Goal: Task Accomplishment & Management: Use online tool/utility

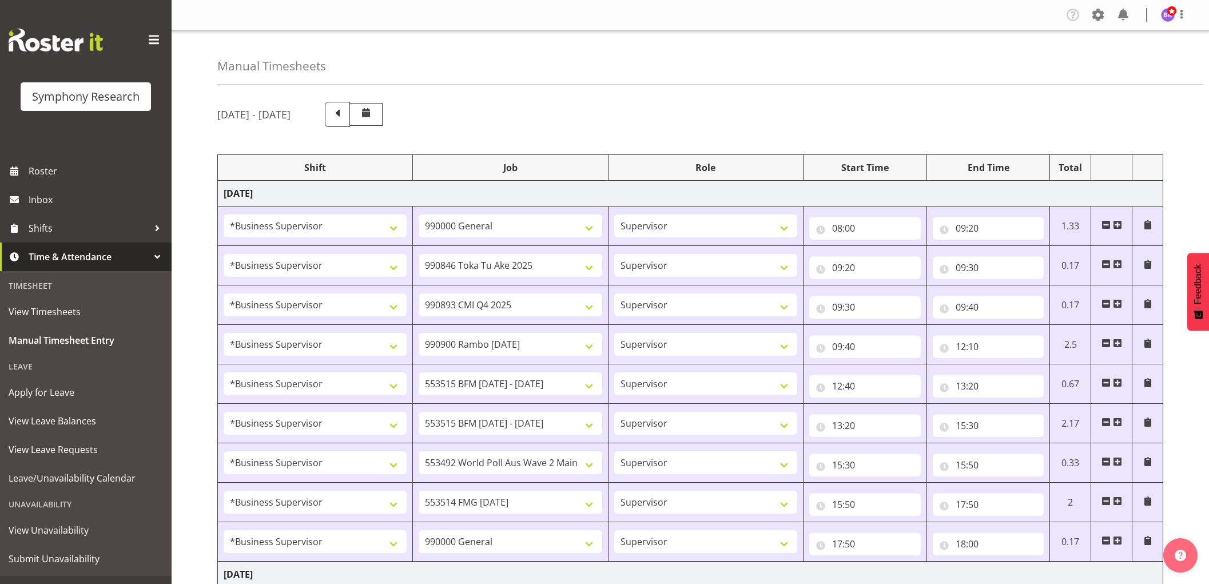
select select "1607"
select select "743"
select select "1607"
select select "9426"
select select "1607"
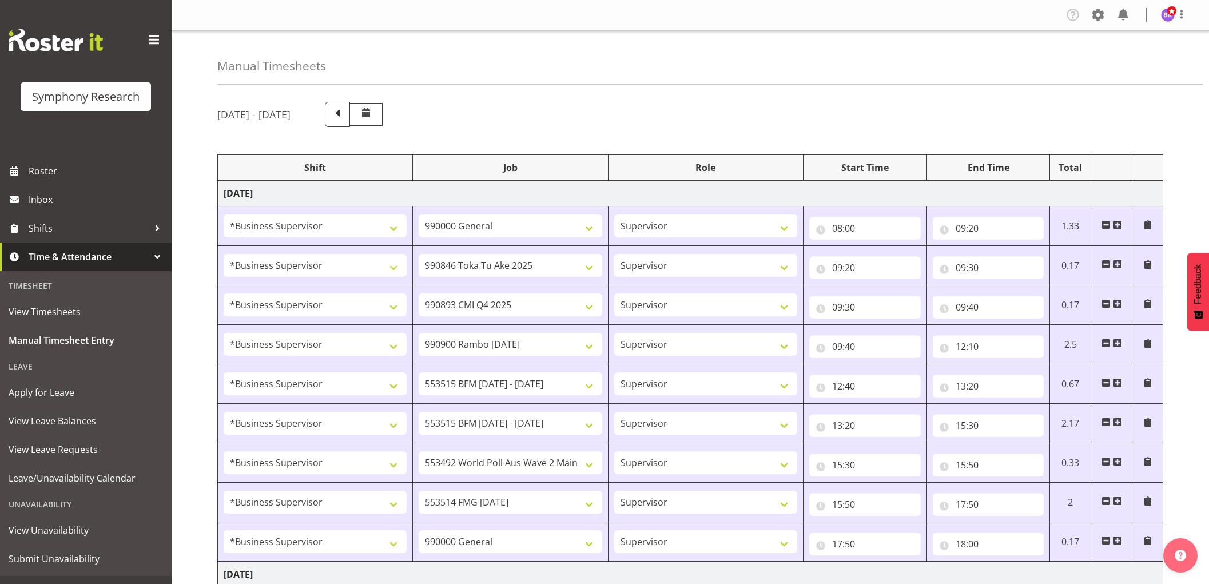
select select "10575"
select select "1607"
select select "10732"
select select "1607"
select select "10731"
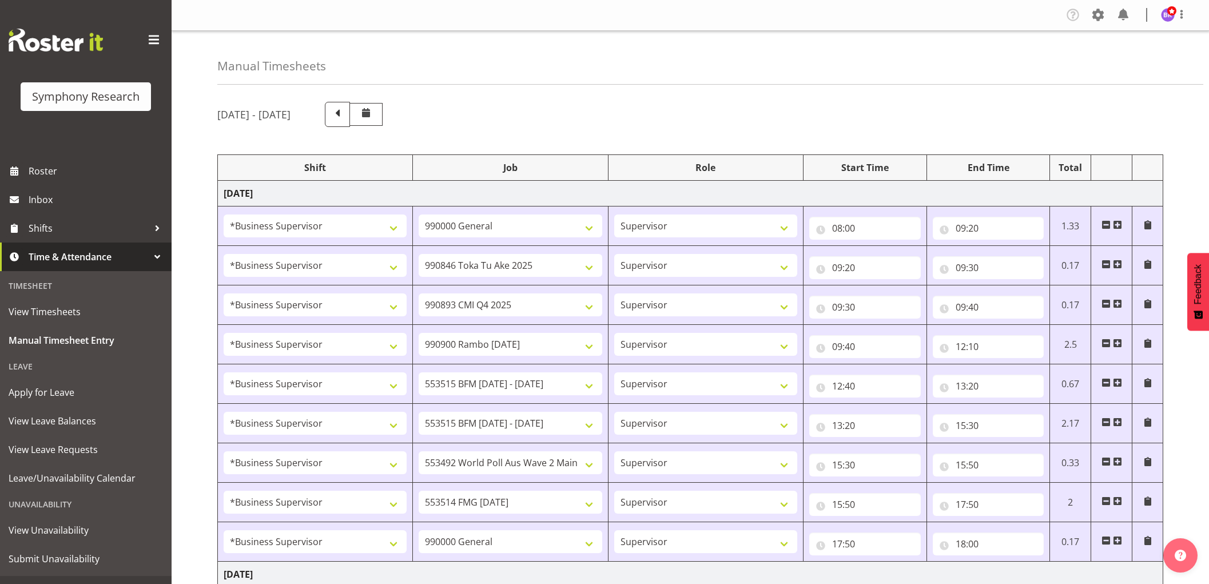
select select "1607"
select select "10731"
select select "1607"
select select "10499"
select select "1607"
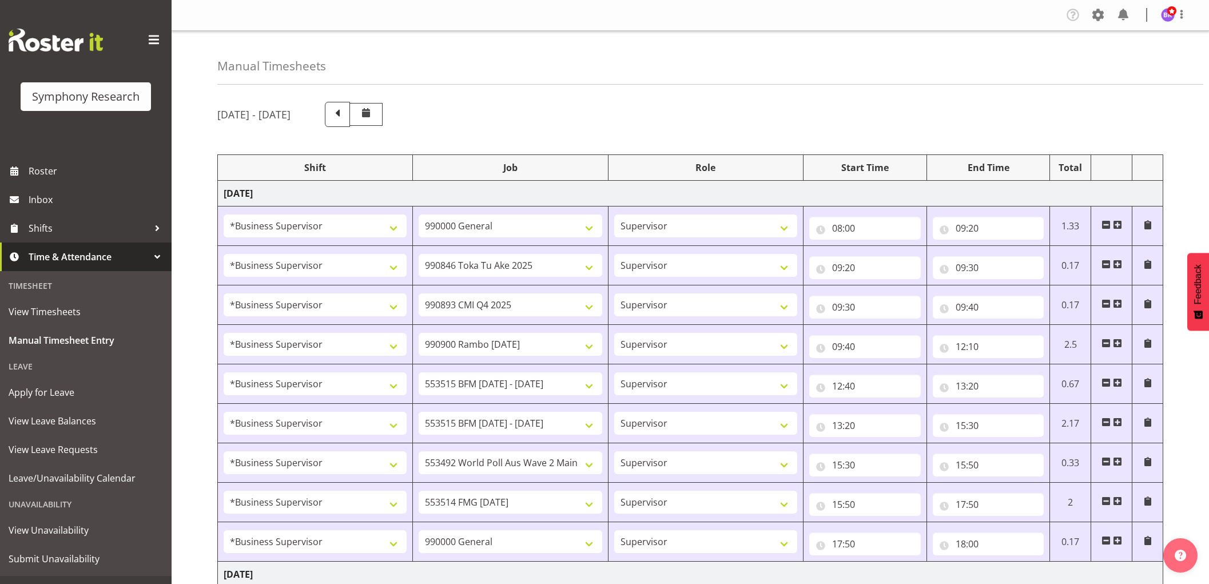
select select "10730"
select select "1607"
select select "743"
select select "1607"
select select "10527"
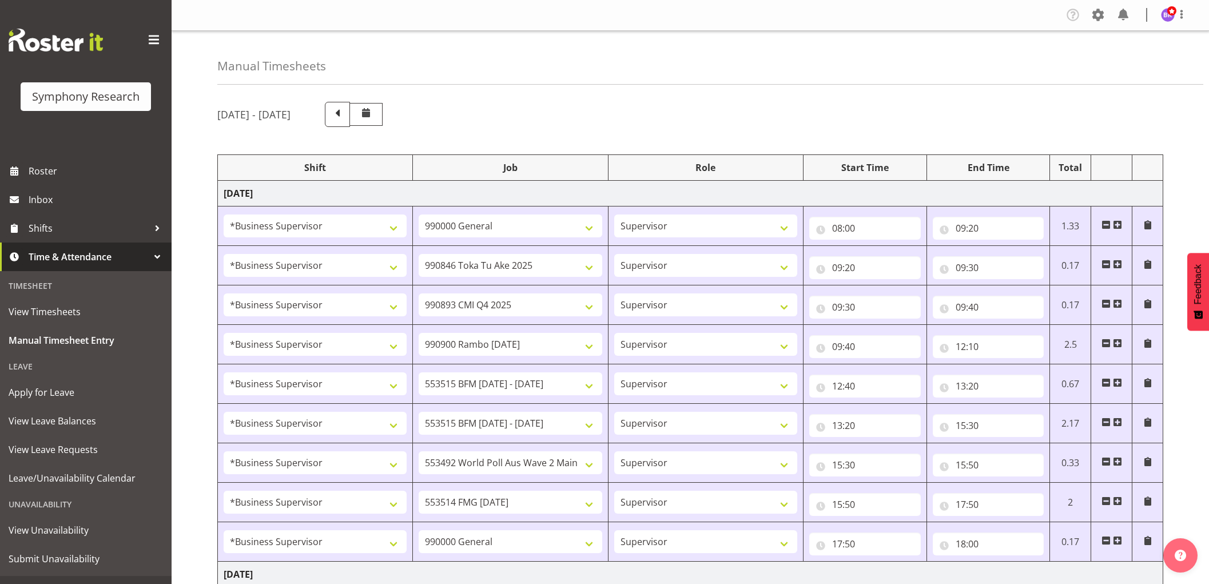
select select "1607"
select select "9426"
select select "1607"
select select "10575"
select select "1607"
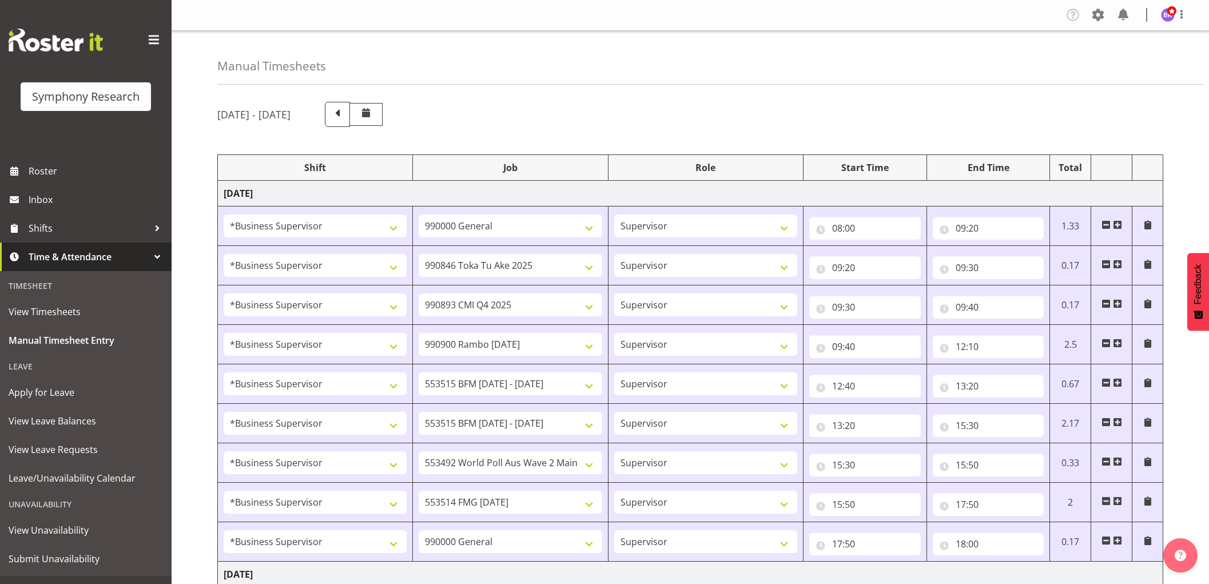
select select "10732"
select select "1607"
select select
select select "1607"
select select
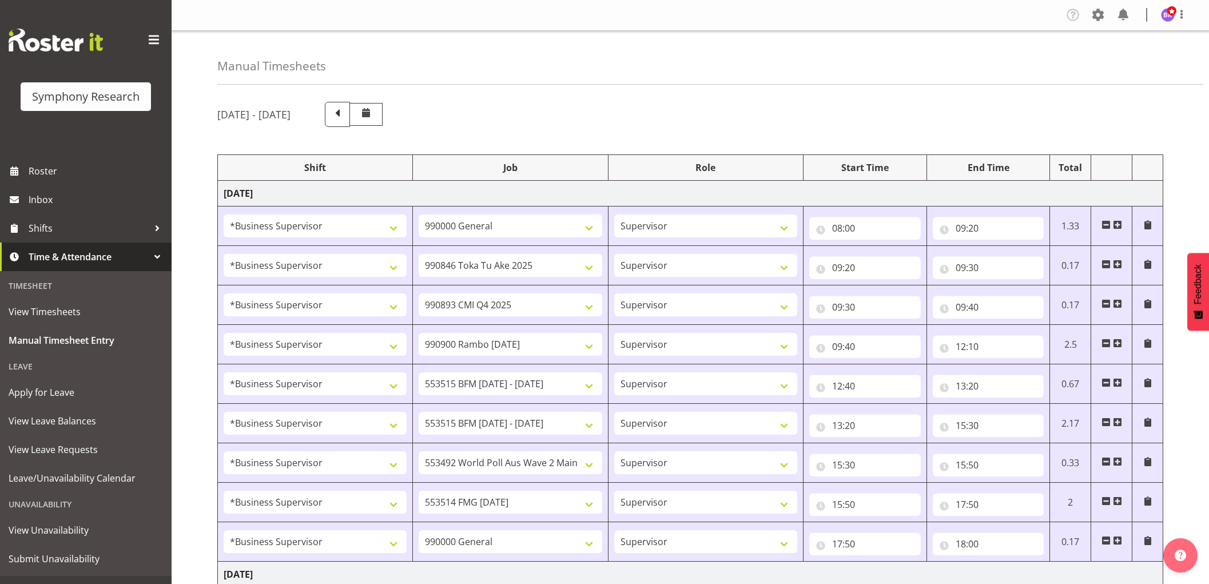
select select "1607"
select select "10730"
select select "1607"
select select "10499"
select select "1607"
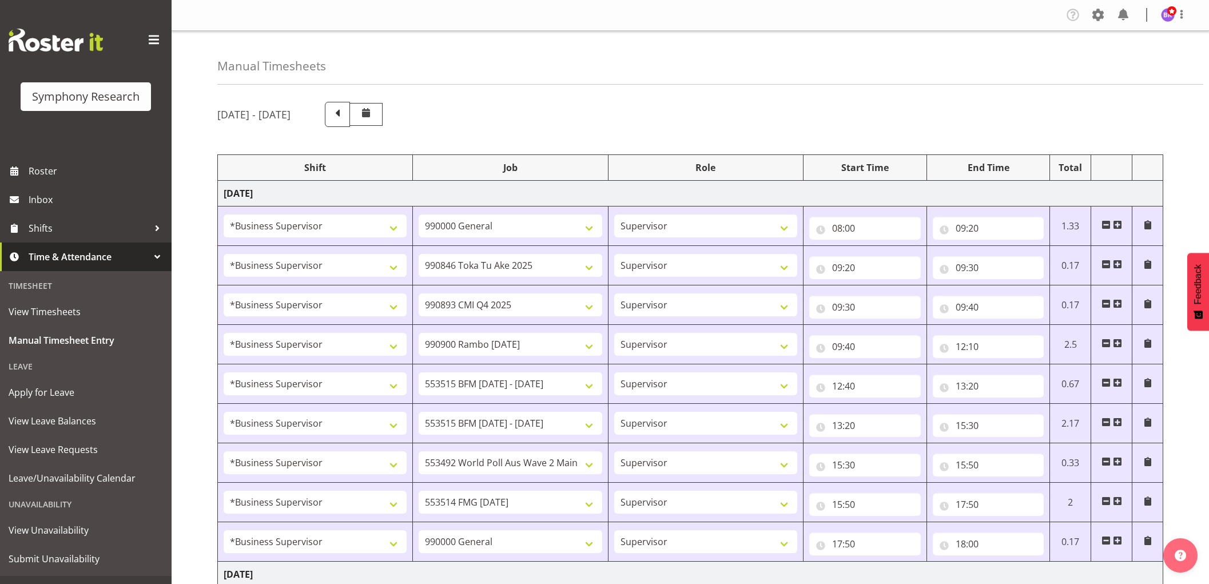
select select "743"
select select "1607"
select select "743"
select select "1607"
select select "9426"
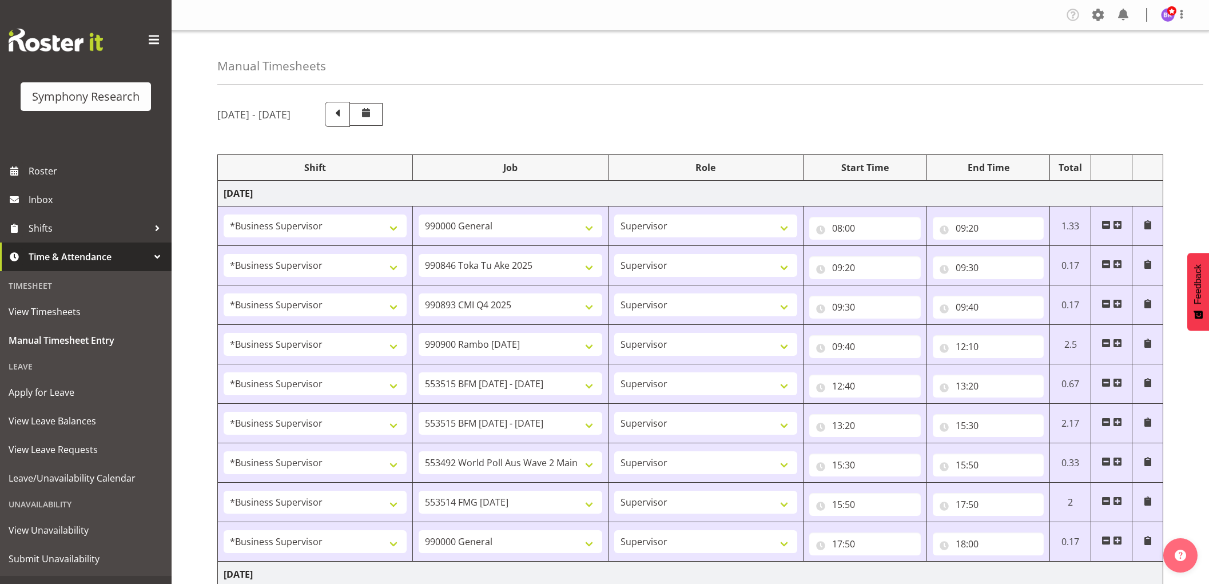
select select "1607"
select select "10575"
select select "1607"
select select "10732"
select select "1607"
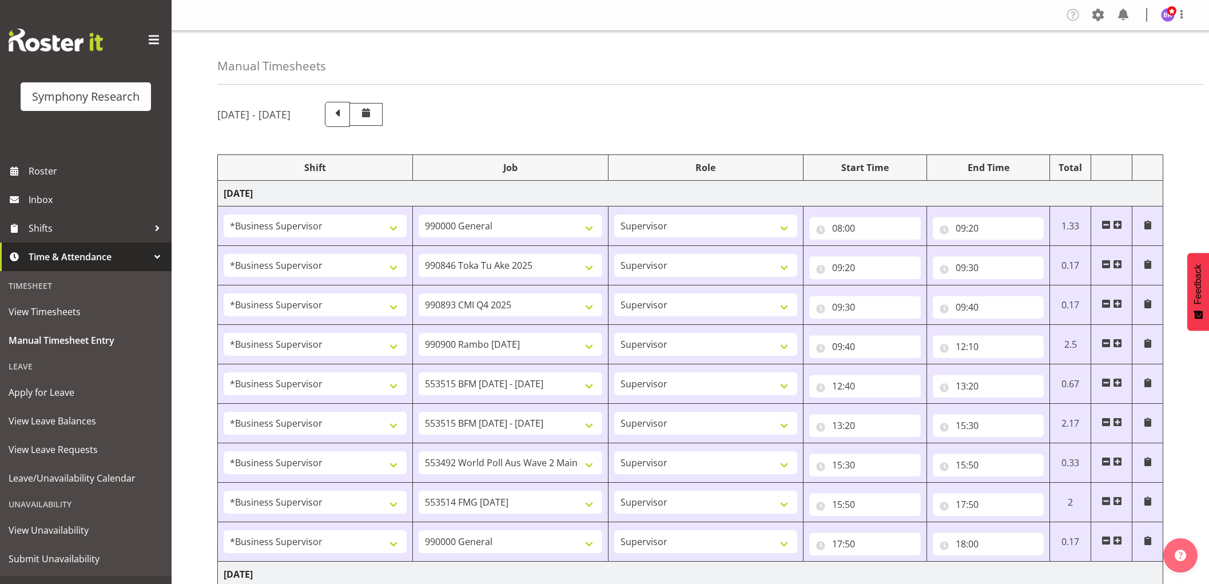
select select "10731"
select select "1607"
select select "10731"
select select "1607"
select select "10730"
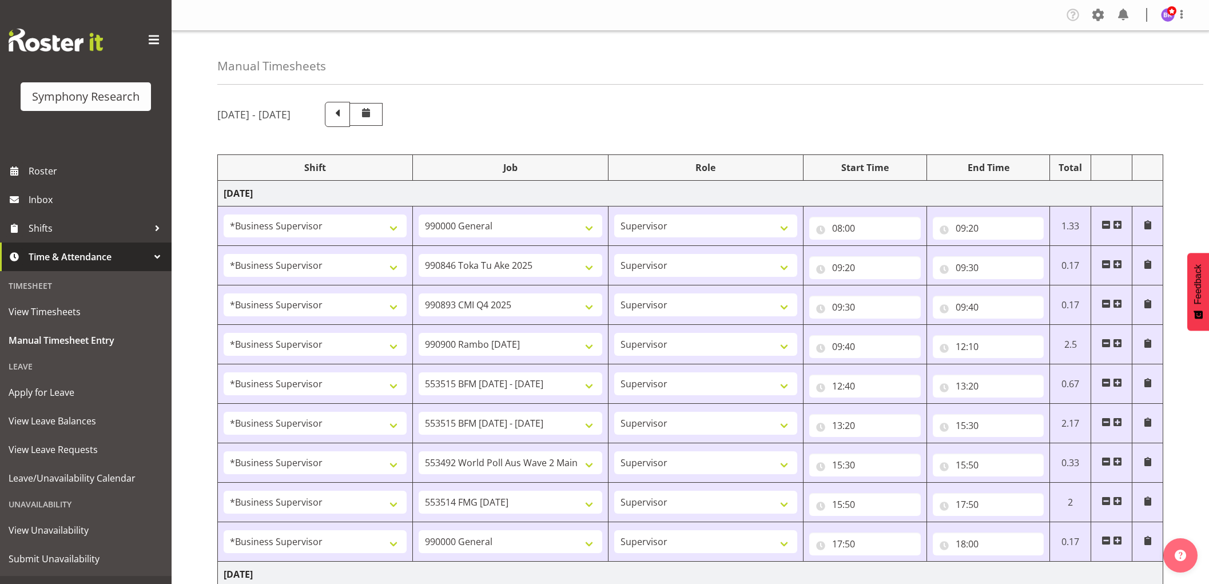
select select "1607"
select select "10499"
select select "1607"
select select "743"
select select "1607"
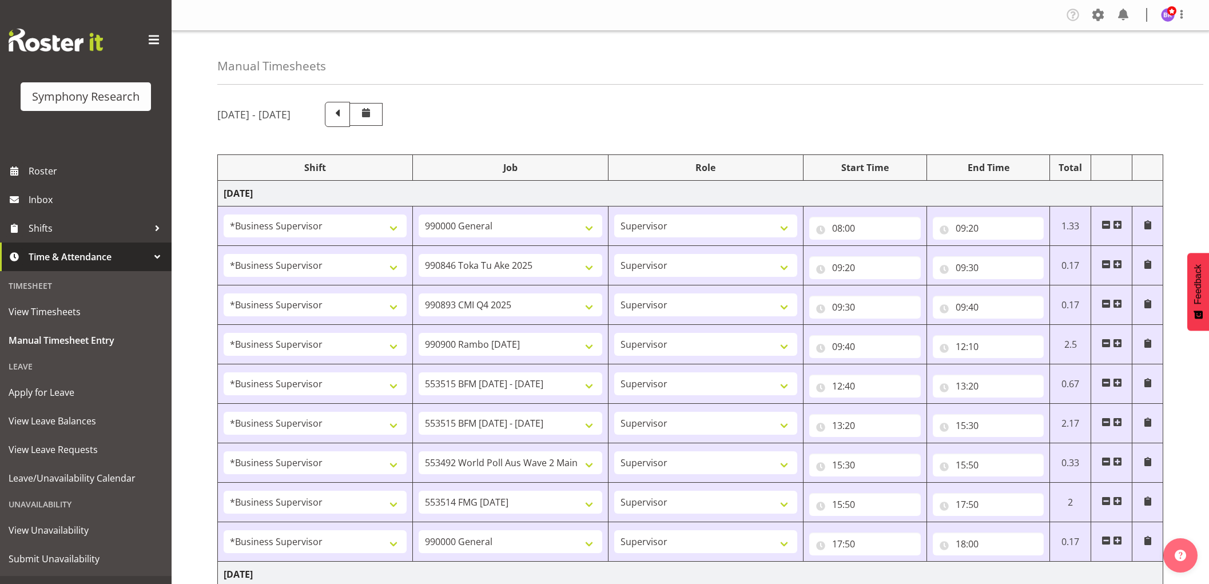
select select "743"
select select "1607"
select select "10732"
select select "1607"
select select "743"
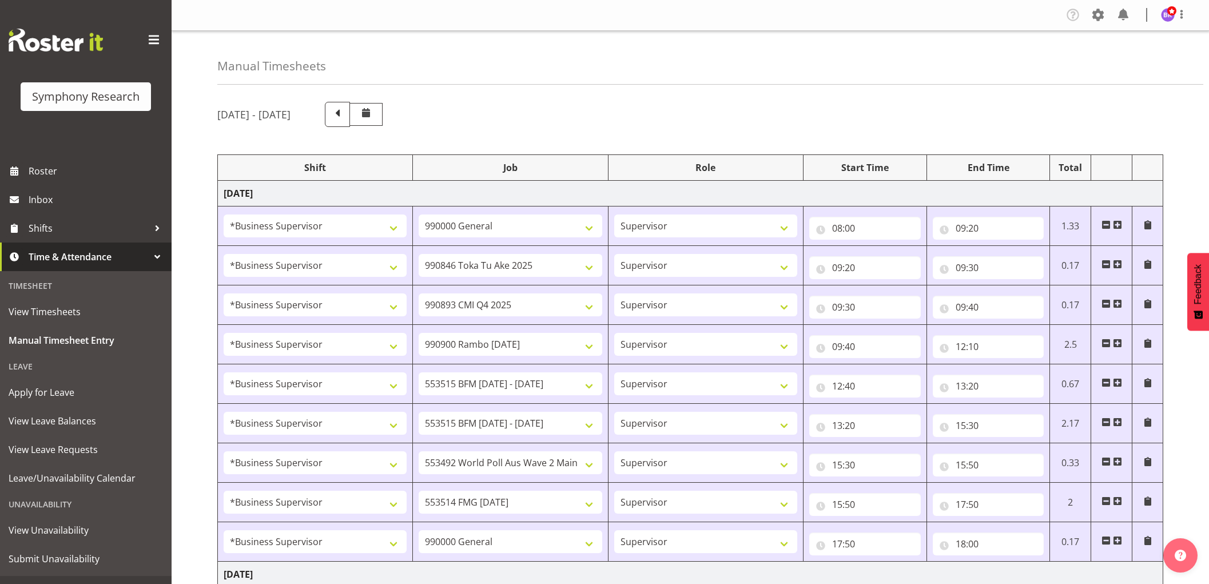
select select "1607"
select select "10731"
select select "1607"
select select "10730"
select select "1607"
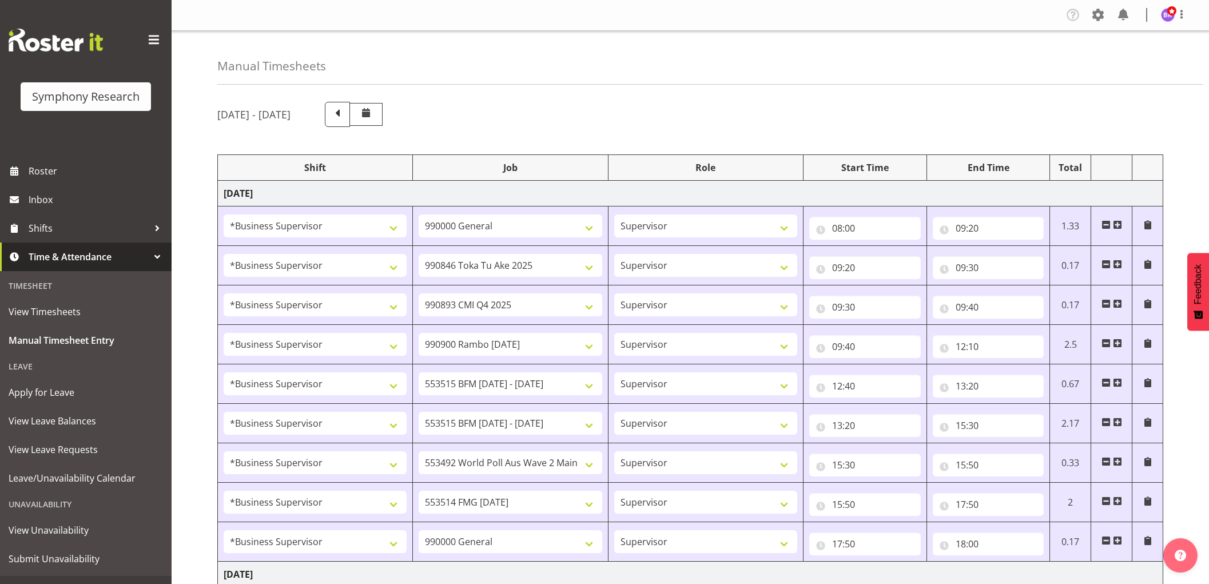
select select "10499"
select select "14"
select select "30"
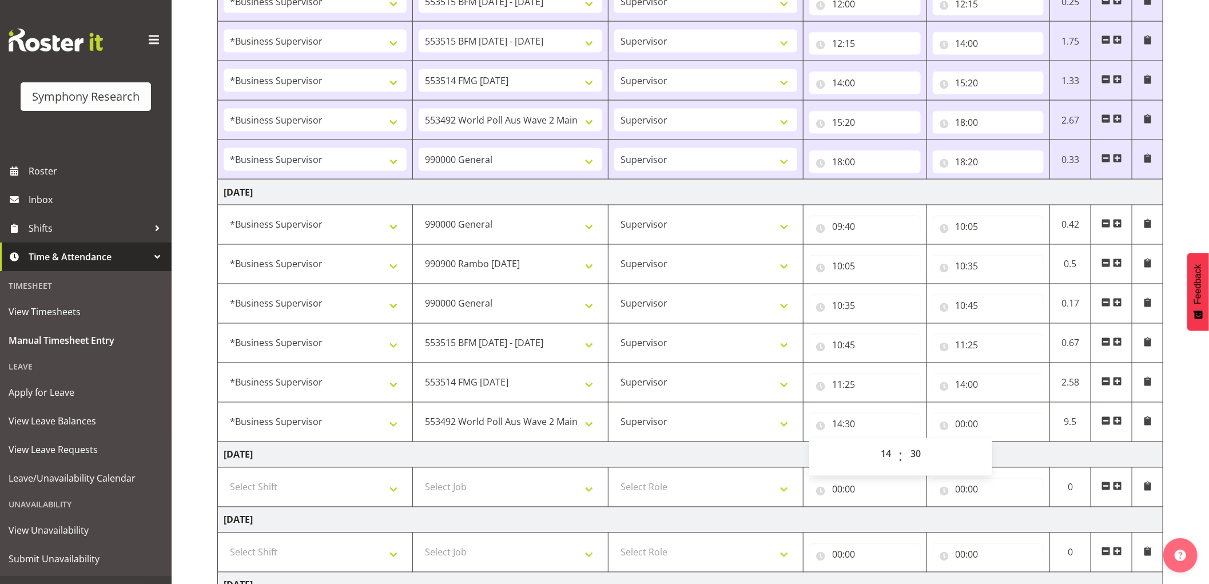
scroll to position [1144, 0]
click at [963, 424] on input "00:00" at bounding box center [989, 424] width 112 height 23
click at [1003, 455] on select "00 01 02 03 04 05 06 07 08 09 10 11 12 13 14 15 16 17 18 19 20 21 22 23" at bounding box center [1011, 454] width 26 height 23
select select "15"
click at [998, 445] on select "00 01 02 03 04 05 06 07 08 09 10 11 12 13 14 15 16 17 18 19 20 21 22 23" at bounding box center [1011, 454] width 26 height 23
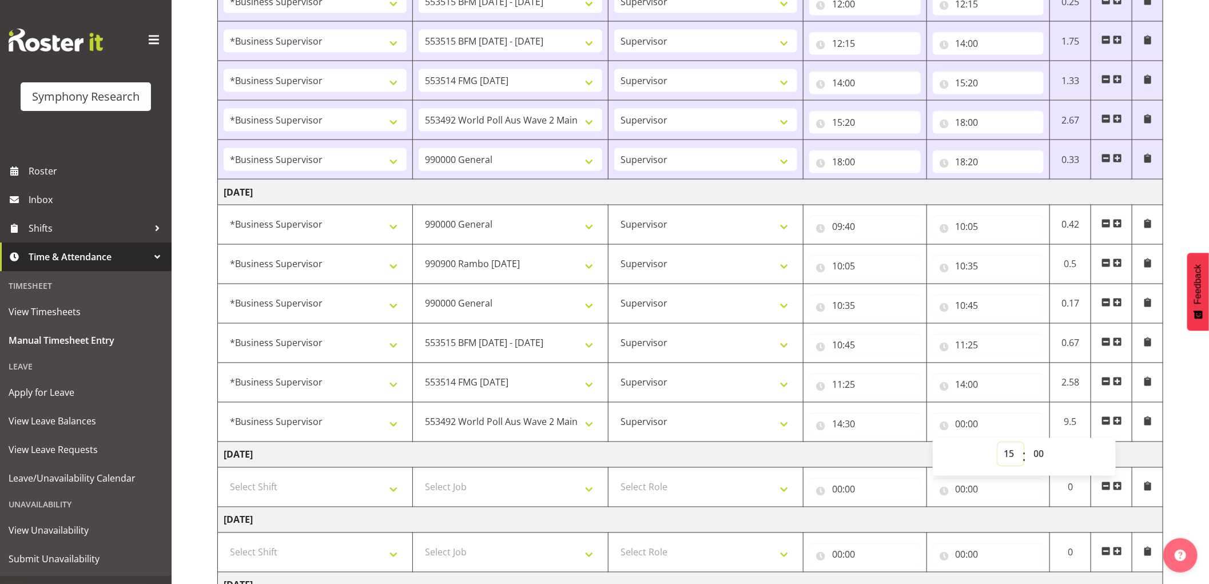
select select
type input "15:00"
click at [1038, 456] on select "00 01 02 03 04 05 06 07 08 09 10 11 12 13 14 15 16 17 18 19 20 21 22 23 24 25 2…" at bounding box center [1041, 454] width 26 height 23
select select "45"
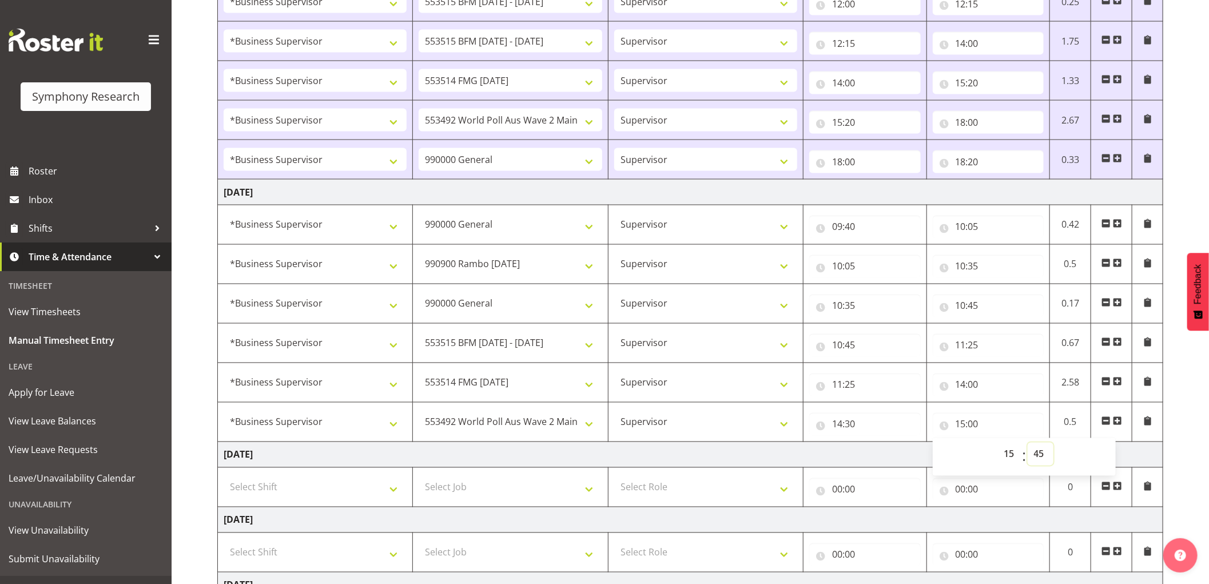
click at [1028, 445] on select "00 01 02 03 04 05 06 07 08 09 10 11 12 13 14 15 16 17 18 19 20 21 22 23 24 25 2…" at bounding box center [1041, 454] width 26 height 23
select select
type input "15:45"
click at [1038, 456] on select "00 01 02 03 04 05 06 07 08 09 10 11 12 13 14 15 16 17 18 19 20 21 22 23 24 25 2…" at bounding box center [1041, 454] width 26 height 23
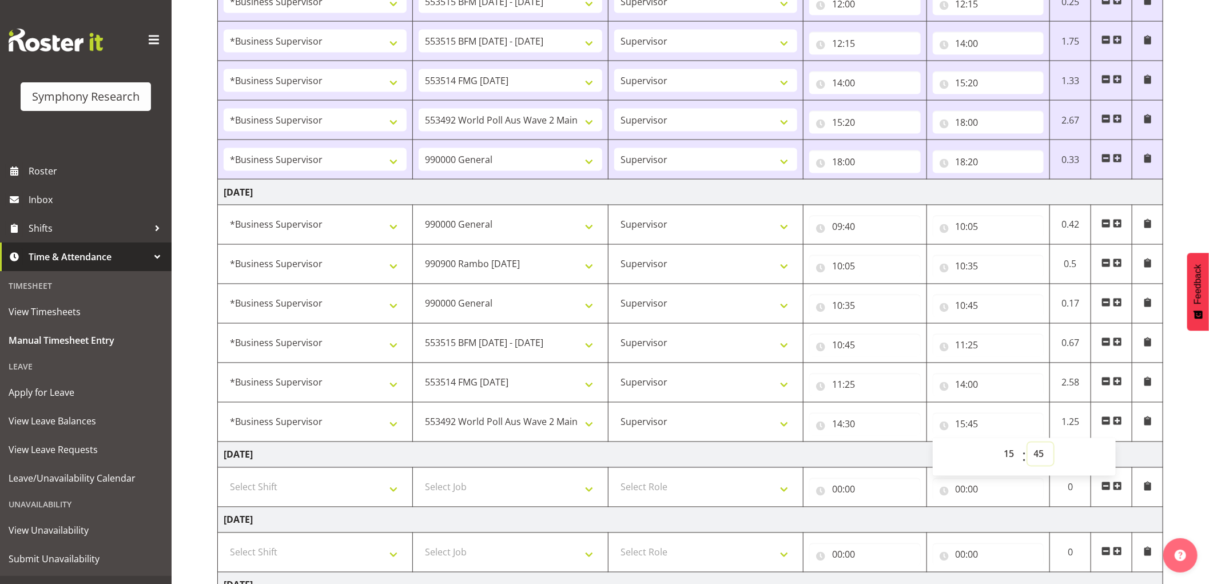
select select "35"
click at [1028, 445] on select "00 01 02 03 04 05 06 07 08 09 10 11 12 13 14 15 16 17 18 19 20 21 22 23 24 25 2…" at bounding box center [1041, 454] width 26 height 23
select select
type input "15:35"
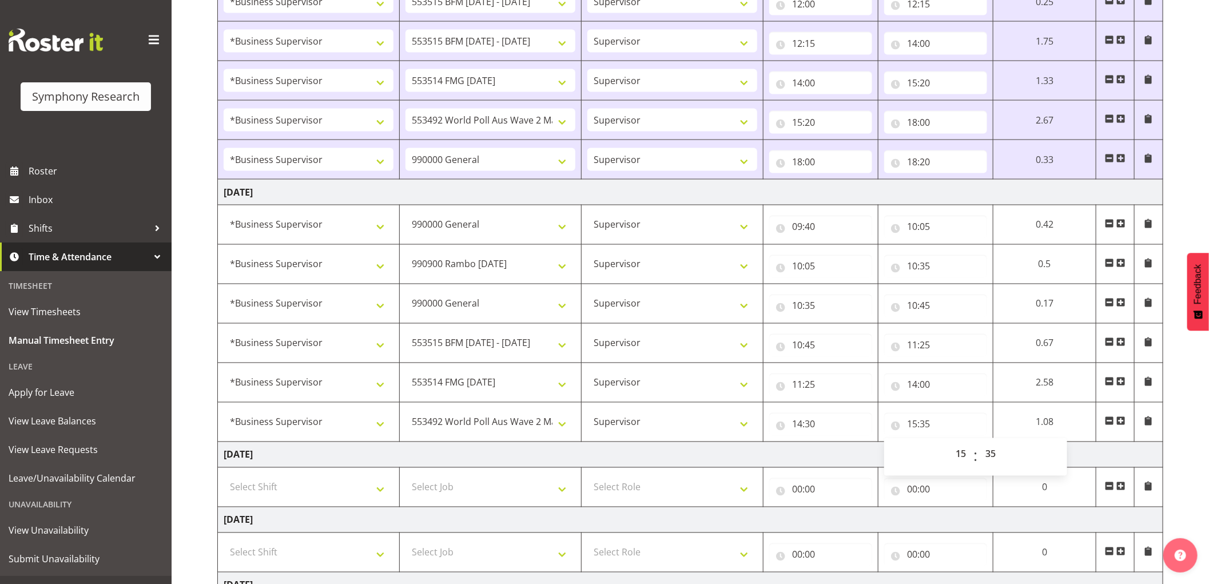
click at [1123, 426] on span at bounding box center [1121, 420] width 9 height 9
select select
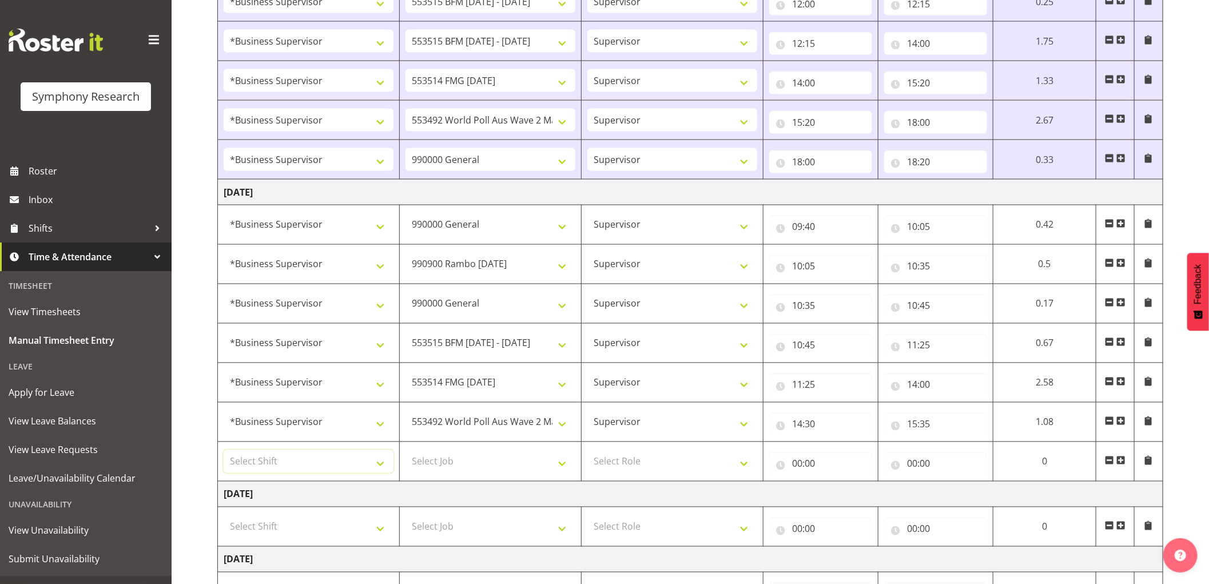
drag, startPoint x: 328, startPoint y: 461, endPoint x: 364, endPoint y: 495, distance: 49.4
click at [328, 461] on select "Select Shift !!Weekend Residential (Roster IT Shift Label) *Business 9/10am ~ 4…" at bounding box center [309, 461] width 170 height 23
select select "1607"
click at [224, 452] on select "Select Shift !!Weekend Residential (Roster IT Shift Label) *Business 9/10am ~ 4…" at bounding box center [309, 461] width 170 height 23
select select
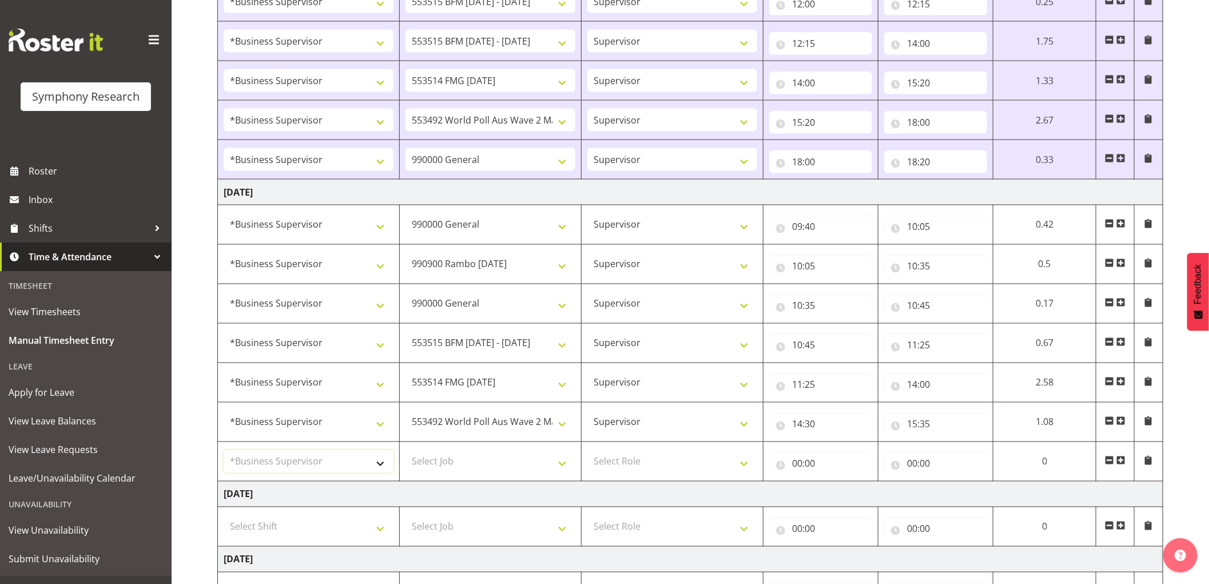
select select
click at [478, 467] on select "Select Job 550060 IF Admin 553492 World Poll Aus Wave 2 Main 2025 553493 World …" at bounding box center [491, 461] width 170 height 23
select select "743"
click at [406, 452] on select "Select Job 550060 IF Admin 553492 World Poll Aus Wave 2 Main 2025 553493 World …" at bounding box center [491, 461] width 170 height 23
select select
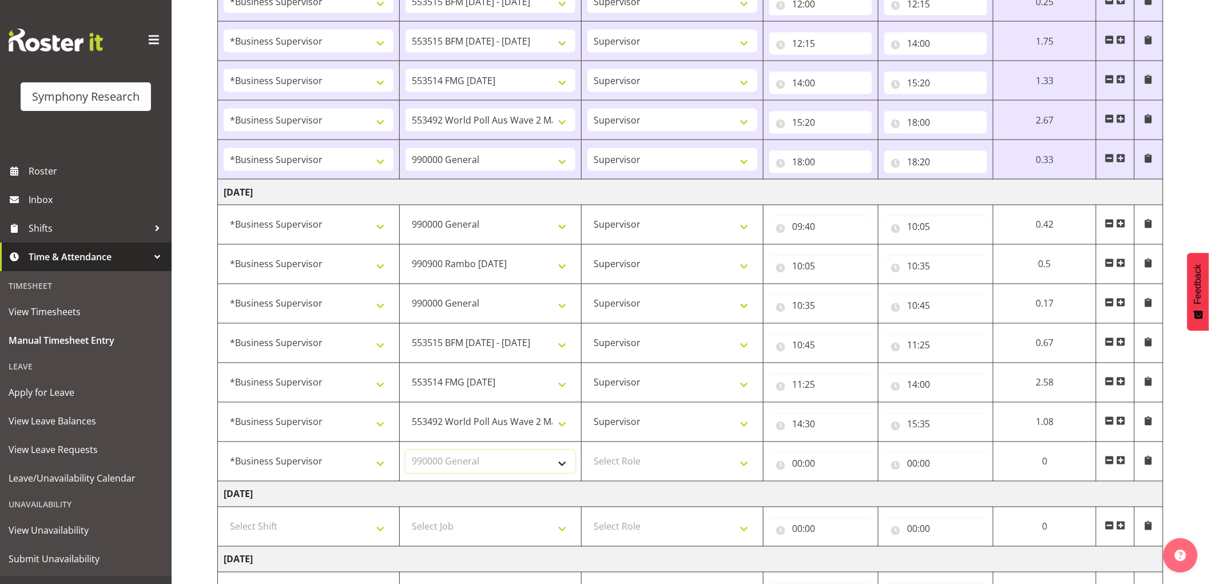
select select
click at [629, 460] on select "Select Role Supervisor Interviewing Briefing" at bounding box center [672, 461] width 170 height 23
select select "45"
click at [587, 452] on select "Select Role Supervisor Interviewing Briefing" at bounding box center [672, 461] width 170 height 23
select select
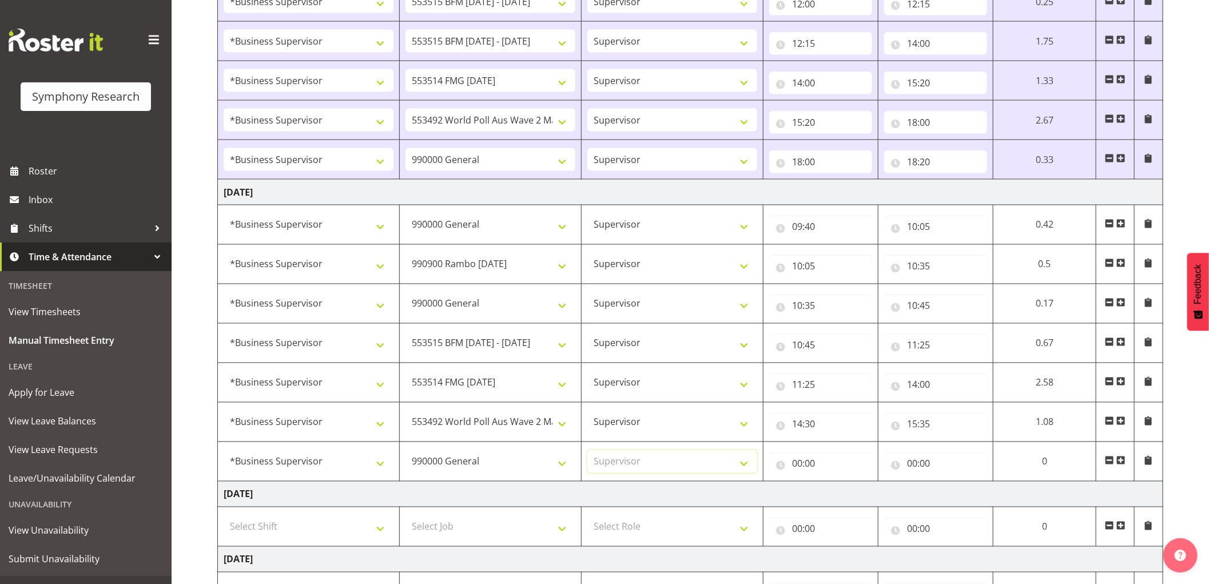
select select
click at [798, 462] on input "00:00" at bounding box center [820, 463] width 103 height 23
click at [842, 491] on select "00 01 02 03 04 05 06 07 08 09 10 11 12 13 14 15 16 17 18 19 20 21 22 23" at bounding box center [848, 493] width 26 height 23
select select "15"
click at [835, 484] on select "00 01 02 03 04 05 06 07 08 09 10 11 12 13 14 15 16 17 18 19 20 21 22 23" at bounding box center [848, 493] width 26 height 23
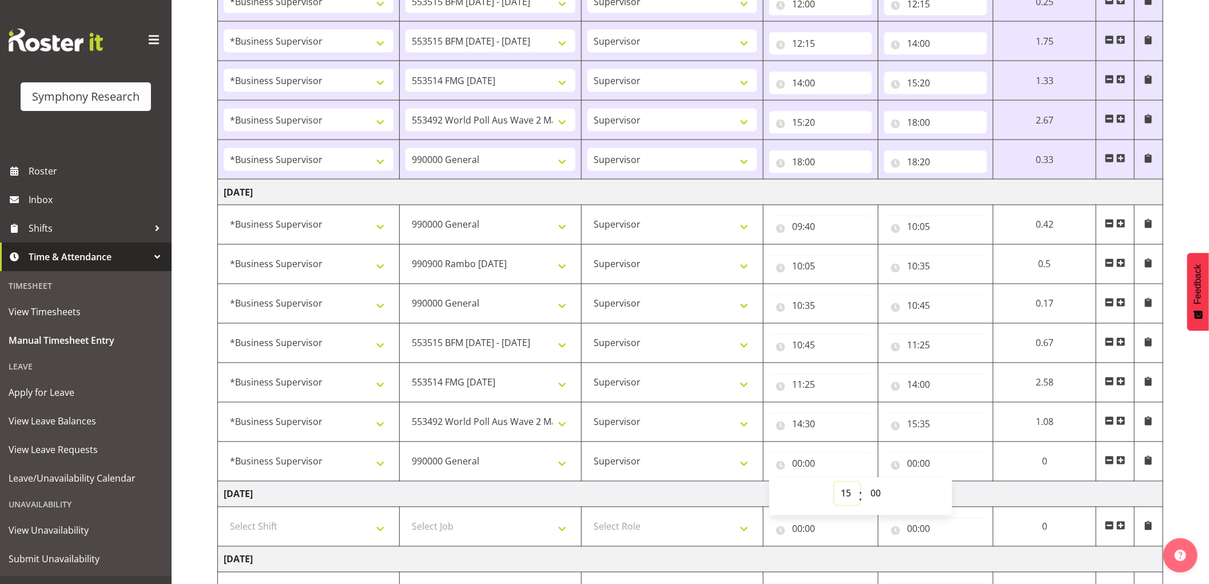
select select
type input "15:00"
click at [868, 493] on select "00 01 02 03 04 05 06 07 08 09 10 11 12 13 14 15 16 17 18 19 20 21 22 23 24 25 2…" at bounding box center [877, 493] width 26 height 23
select select "35"
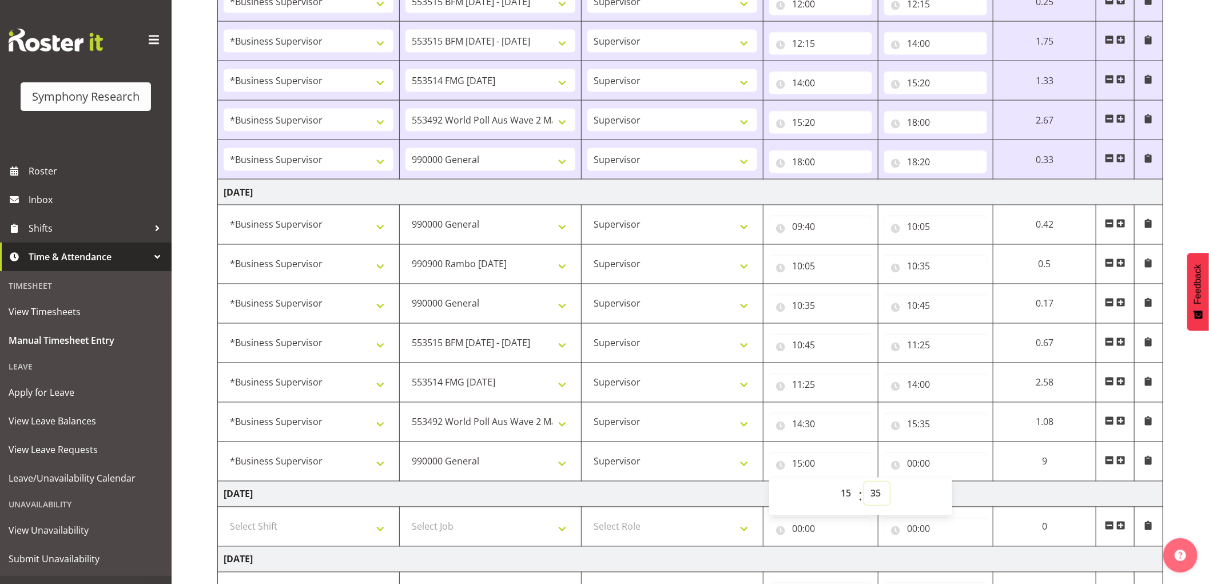
click at [864, 484] on select "00 01 02 03 04 05 06 07 08 09 10 11 12 13 14 15 16 17 18 19 20 21 22 23 24 25 2…" at bounding box center [877, 493] width 26 height 23
select select
type input "15:35"
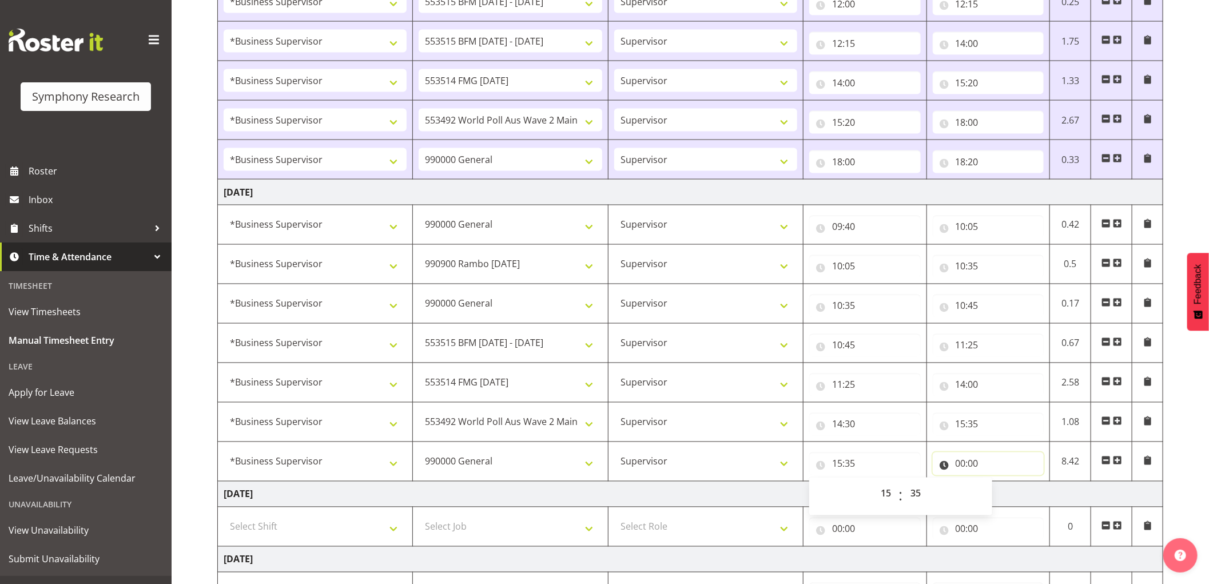
click at [962, 463] on input "00:00" at bounding box center [989, 463] width 112 height 23
click at [1005, 498] on select "00 01 02 03 04 05 06 07 08 09 10 11 12 13 14 15 16 17 18 19 20 21 22 23" at bounding box center [1011, 493] width 26 height 23
select select "15"
click at [998, 484] on select "00 01 02 03 04 05 06 07 08 09 10 11 12 13 14 15 16 17 18 19 20 21 22 23" at bounding box center [1011, 493] width 26 height 23
select select
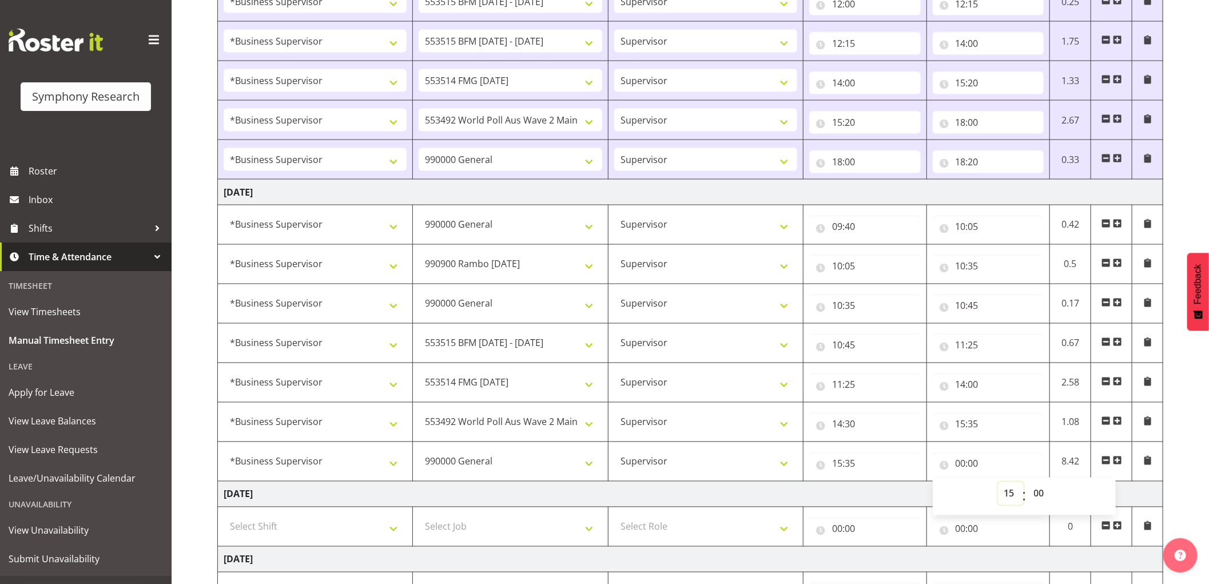
select select
type input "15:00"
click at [1044, 499] on select "00 01 02 03 04 05 06 07 08 09 10 11 12 13 14 15 16 17 18 19 20 21 22 23 24 25 2…" at bounding box center [1041, 493] width 26 height 23
select select "50"
click at [1028, 484] on select "00 01 02 03 04 05 06 07 08 09 10 11 12 13 14 15 16 17 18 19 20 21 22 23 24 25 2…" at bounding box center [1041, 493] width 26 height 23
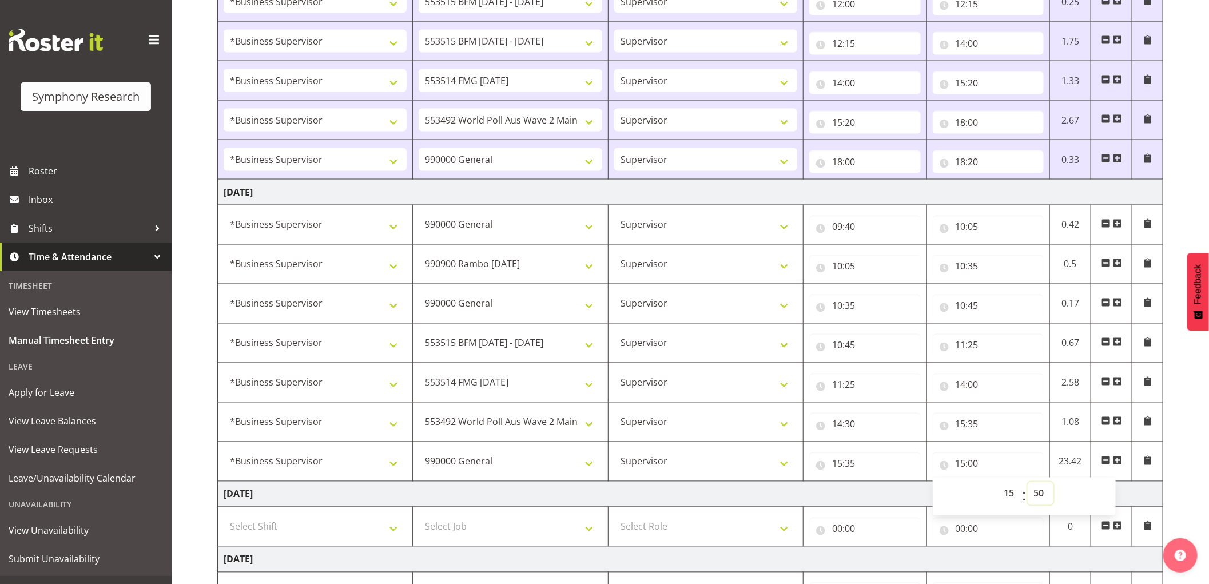
select select
type input "15:50"
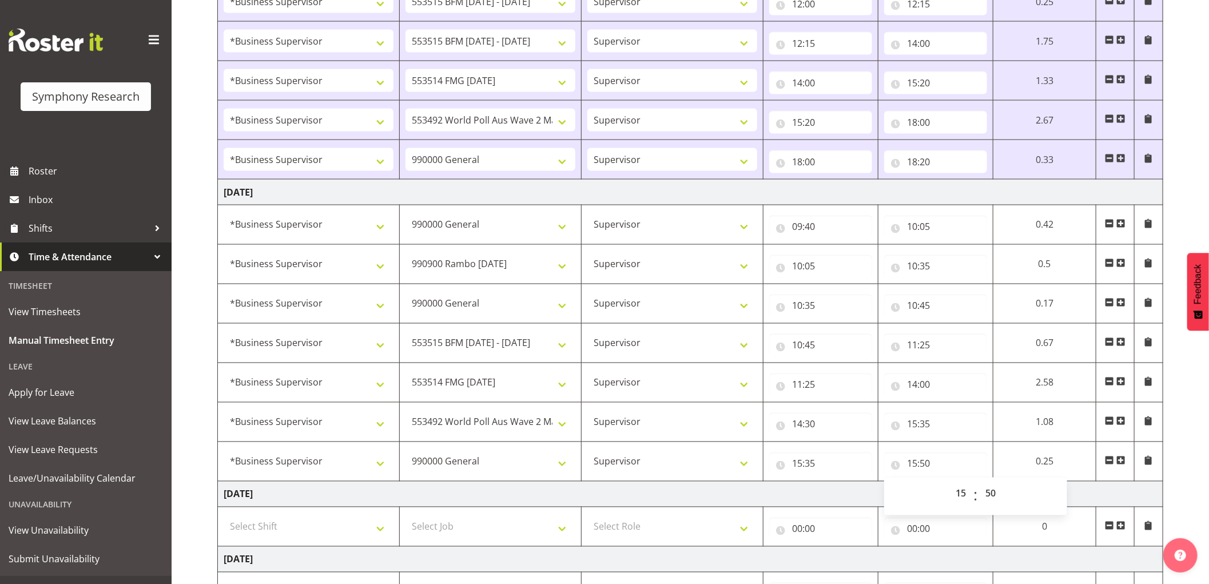
click at [1123, 463] on span at bounding box center [1121, 460] width 9 height 9
select select
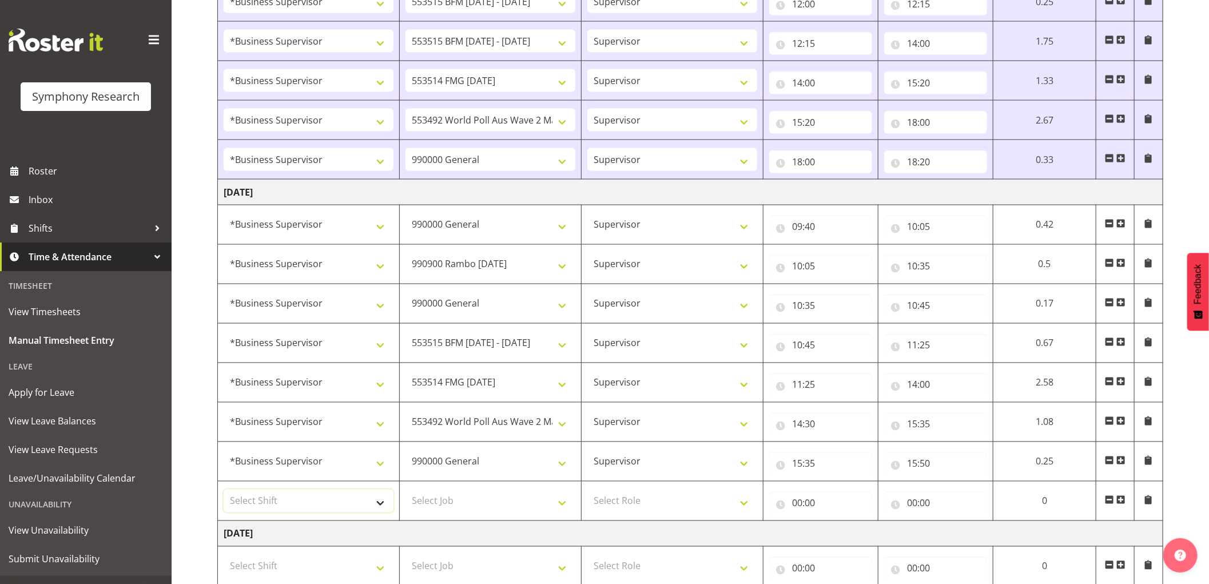
click at [236, 508] on select "Select Shift !!Weekend Residential (Roster IT Shift Label) *Business 9/10am ~ 4…" at bounding box center [309, 501] width 170 height 23
select select "1607"
click at [224, 492] on select "Select Shift !!Weekend Residential (Roster IT Shift Label) *Business 9/10am ~ 4…" at bounding box center [309, 501] width 170 height 23
select select
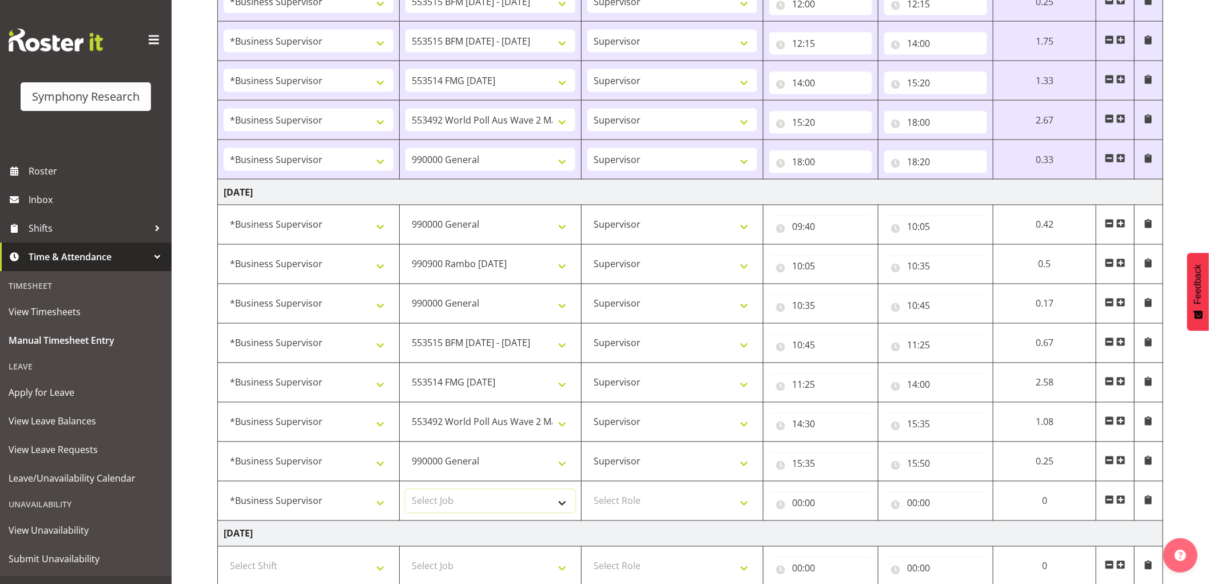
click at [472, 506] on select "Select Job 550060 IF Admin 553492 World Poll Aus Wave 2 Main 2025 553493 World …" at bounding box center [491, 501] width 170 height 23
select select "10499"
click at [406, 492] on select "Select Job 550060 IF Admin 553492 World Poll Aus Wave 2 Main 2025 553493 World …" at bounding box center [491, 501] width 170 height 23
select select
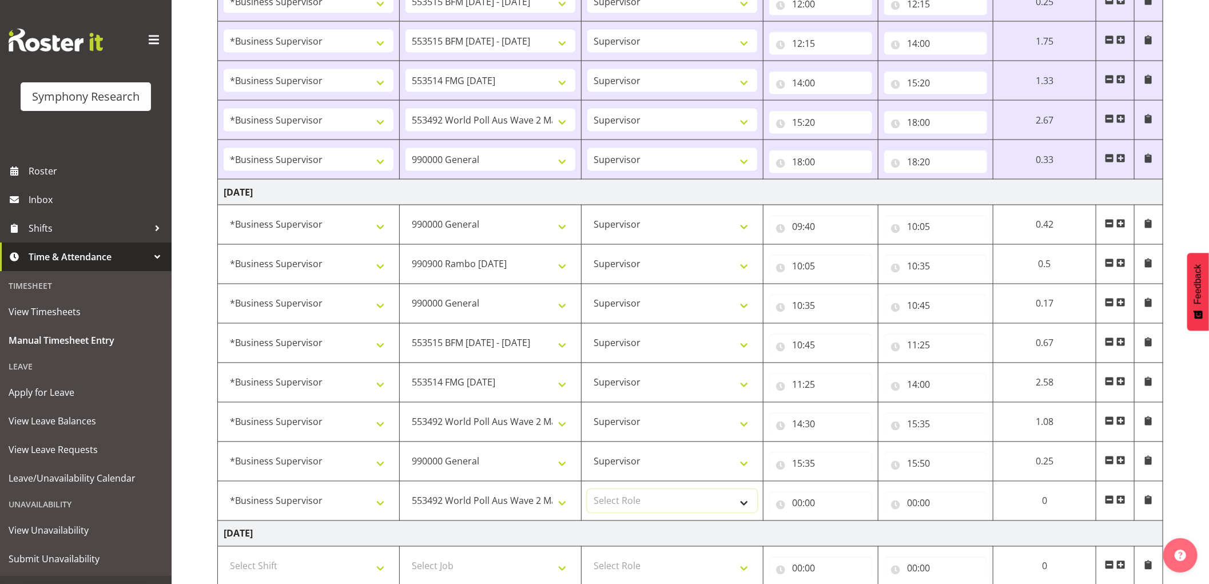
click at [621, 501] on select "Select Role Supervisor Interviewing Briefing" at bounding box center [672, 501] width 170 height 23
select select "45"
click at [587, 492] on select "Select Role Supervisor Interviewing Briefing" at bounding box center [672, 501] width 170 height 23
select select
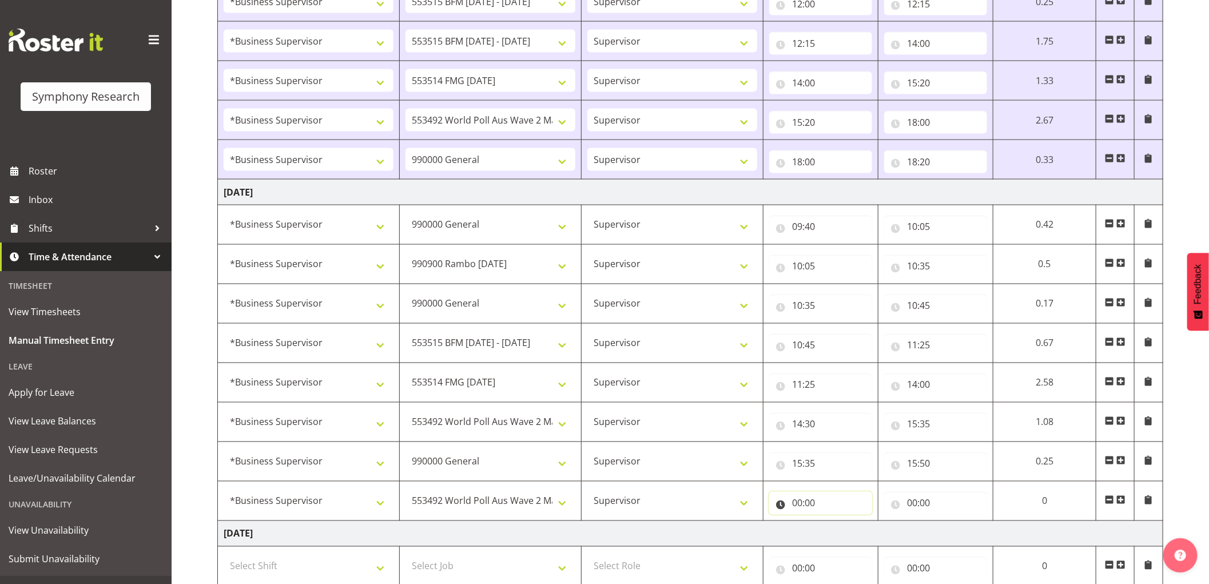
click at [793, 508] on input "00:00" at bounding box center [820, 503] width 103 height 23
click at [841, 535] on select "00 01 02 03 04 05 06 07 08 09 10 11 12 13 14 15 16 17 18 19 20 21 22 23" at bounding box center [848, 533] width 26 height 23
select select "15"
click at [835, 524] on select "00 01 02 03 04 05 06 07 08 09 10 11 12 13 14 15 16 17 18 19 20 21 22 23" at bounding box center [848, 533] width 26 height 23
select select
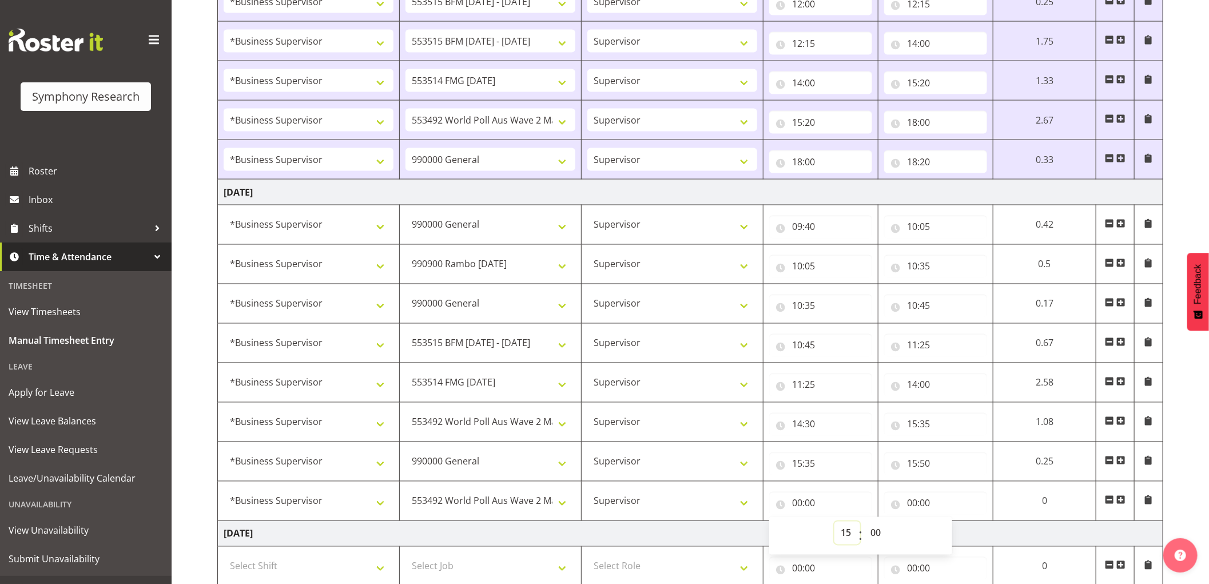
select select
type input "15:00"
click at [871, 537] on select "00 01 02 03 04 05 06 07 08 09 10 11 12 13 14 15 16 17 18 19 20 21 22 23 24 25 2…" at bounding box center [877, 533] width 26 height 23
select select "50"
click at [864, 524] on select "00 01 02 03 04 05 06 07 08 09 10 11 12 13 14 15 16 17 18 19 20 21 22 23 24 25 2…" at bounding box center [877, 533] width 26 height 23
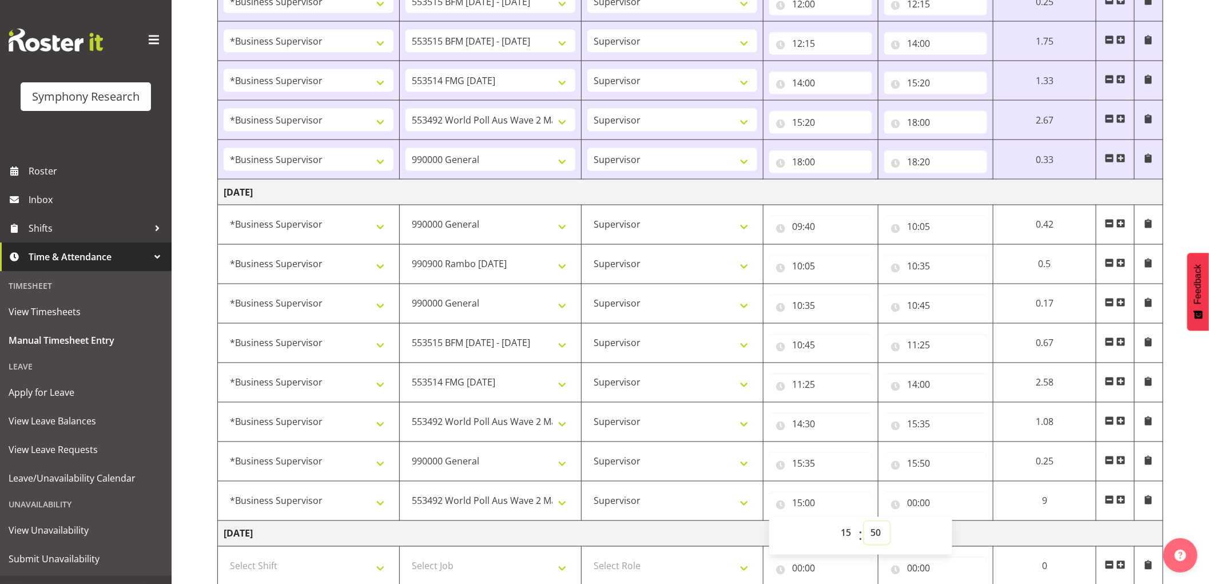
select select
type input "15:50"
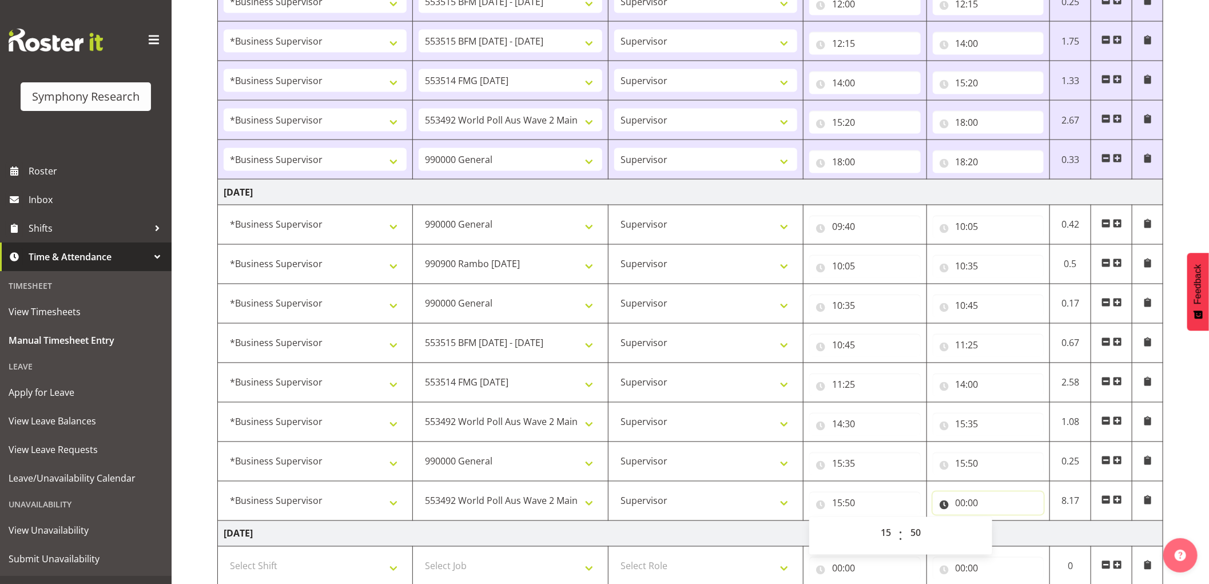
click at [968, 510] on input "00:00" at bounding box center [989, 503] width 112 height 23
click at [1003, 531] on select "00 01 02 03 04 05 06 07 08 09 10 11 12 13 14 15 16 17 18 19 20 21 22 23" at bounding box center [1011, 533] width 26 height 23
select select "16"
click at [998, 524] on select "00 01 02 03 04 05 06 07 08 09 10 11 12 13 14 15 16 17 18 19 20 21 22 23" at bounding box center [1011, 533] width 26 height 23
select select
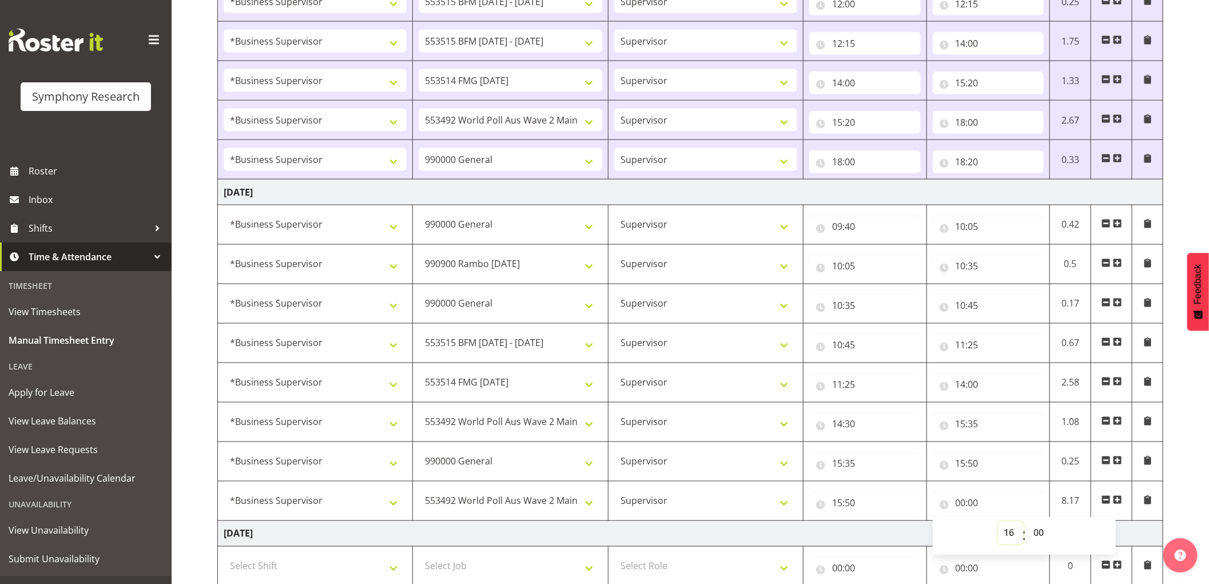
select select
type input "16:00"
click at [1035, 536] on select "00 01 02 03 04 05 06 07 08 09 10 11 12 13 14 15 16 17 18 19 20 21 22 23 24 25 2…" at bounding box center [1041, 533] width 26 height 23
select select "20"
click at [1028, 524] on select "00 01 02 03 04 05 06 07 08 09 10 11 12 13 14 15 16 17 18 19 20 21 22 23 24 25 2…" at bounding box center [1041, 533] width 26 height 23
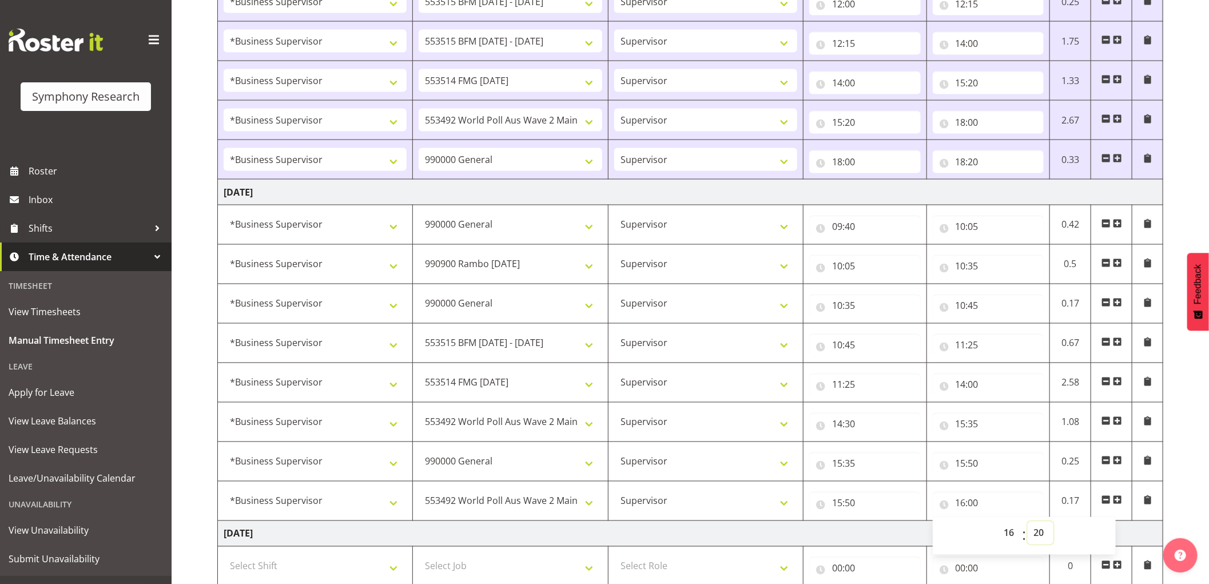
select select
type input "16:20"
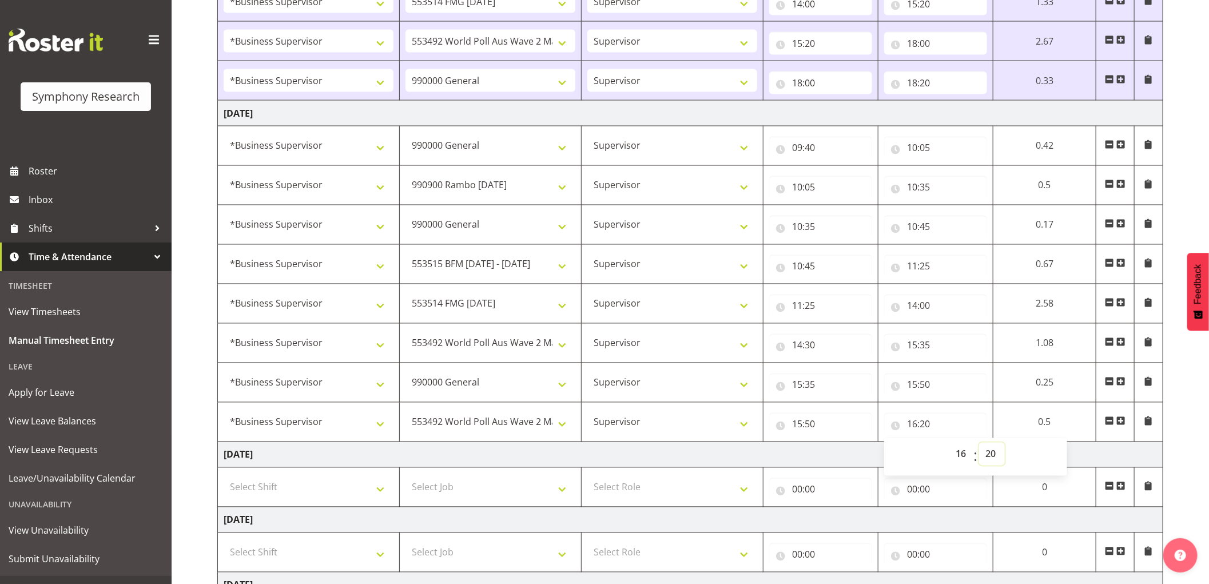
scroll to position [1334, 0]
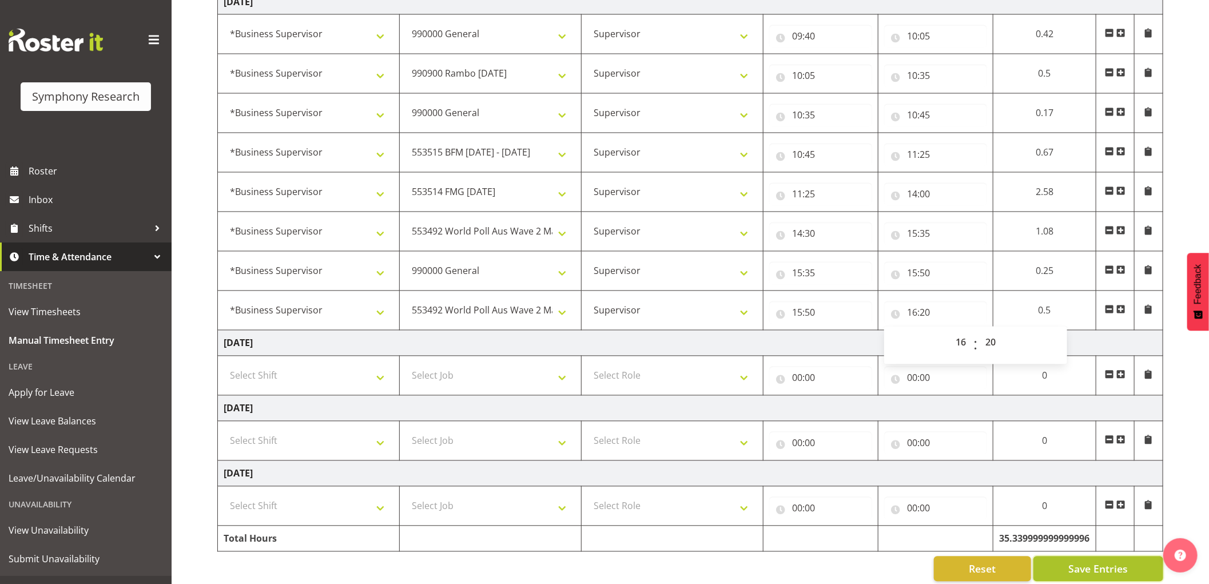
click at [1090, 563] on button "Save Entries" at bounding box center [1099, 569] width 130 height 25
click at [1083, 580] on button "Save Entries" at bounding box center [1099, 569] width 130 height 25
select select
select select "1607"
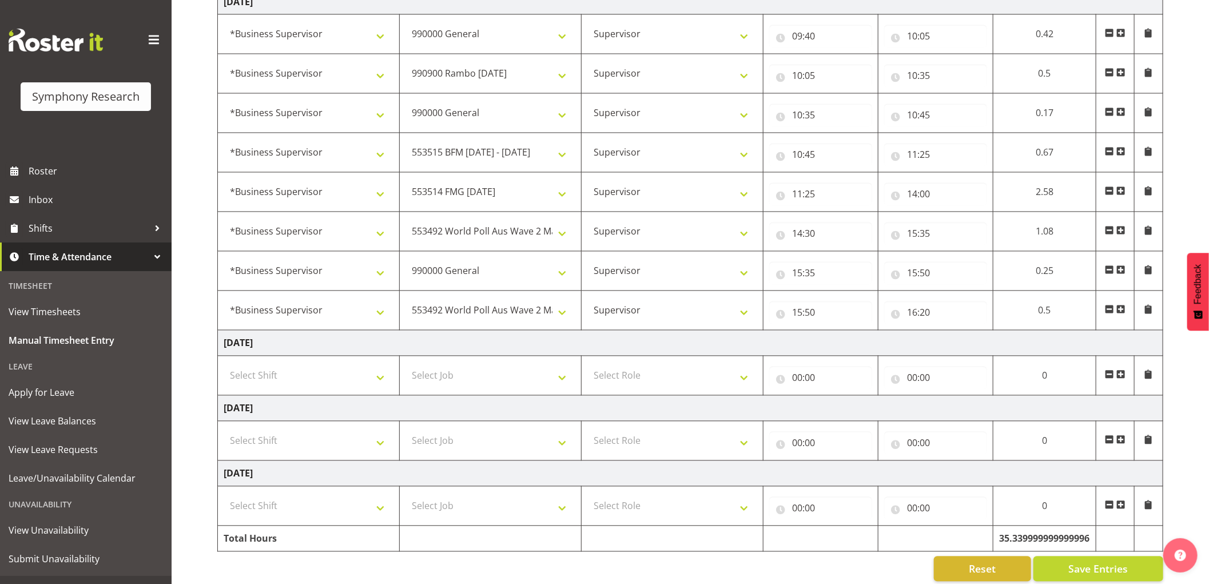
select select "743"
select select "1607"
select select "10732"
select select "1607"
select select "743"
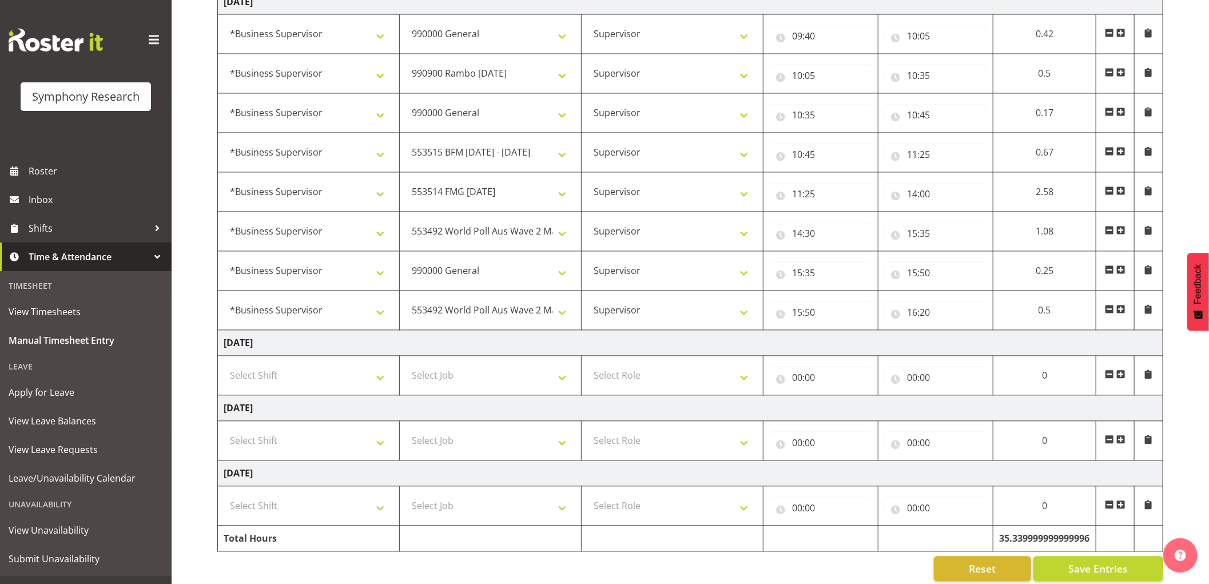
select select "1607"
select select "10731"
select select "1607"
select select "10730"
select select "1607"
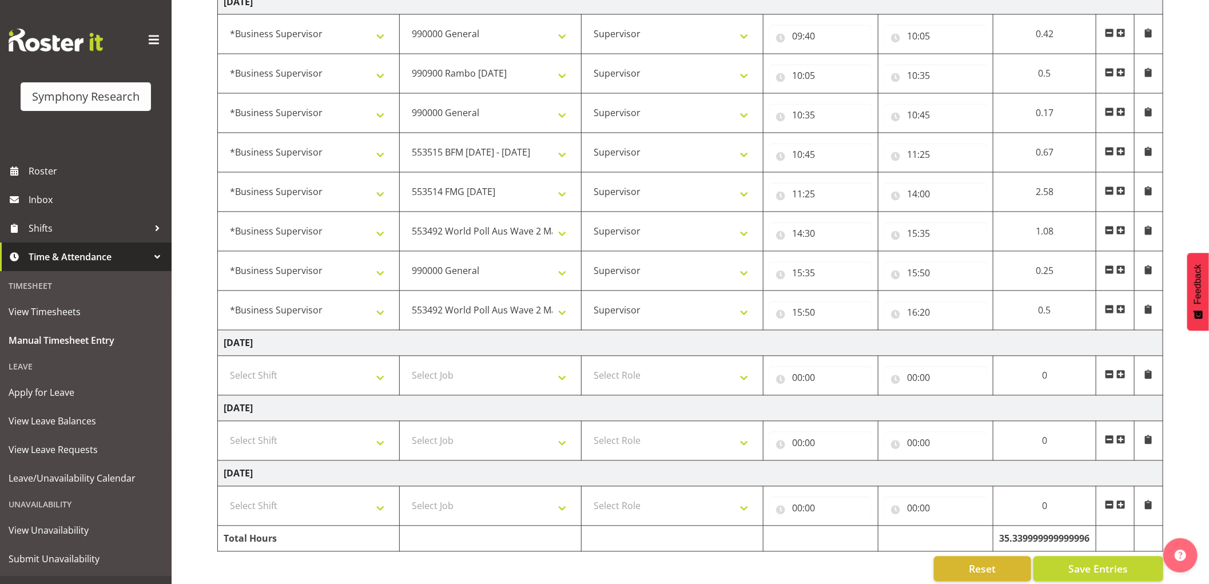
select select "10499"
select select "1607"
select select "743"
select select "1607"
select select "10499"
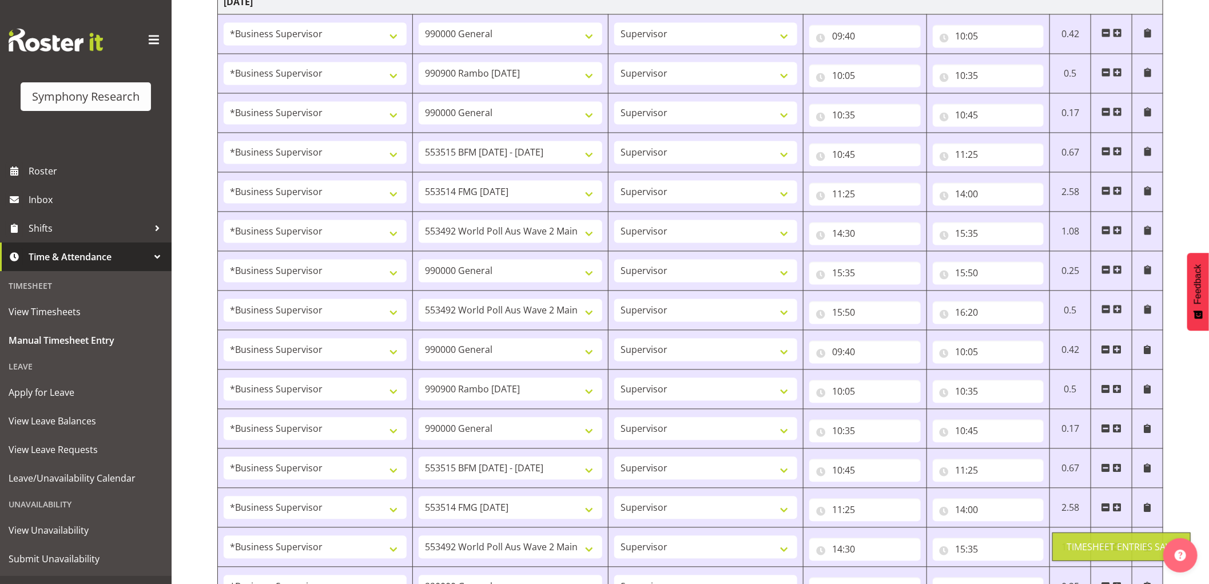
select select
